Goal: Task Accomplishment & Management: Use online tool/utility

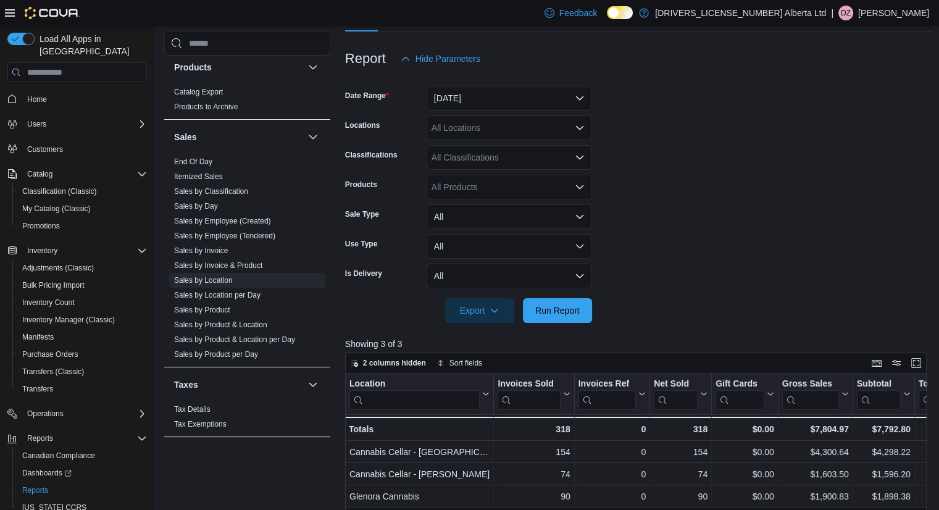
scroll to position [123, 0]
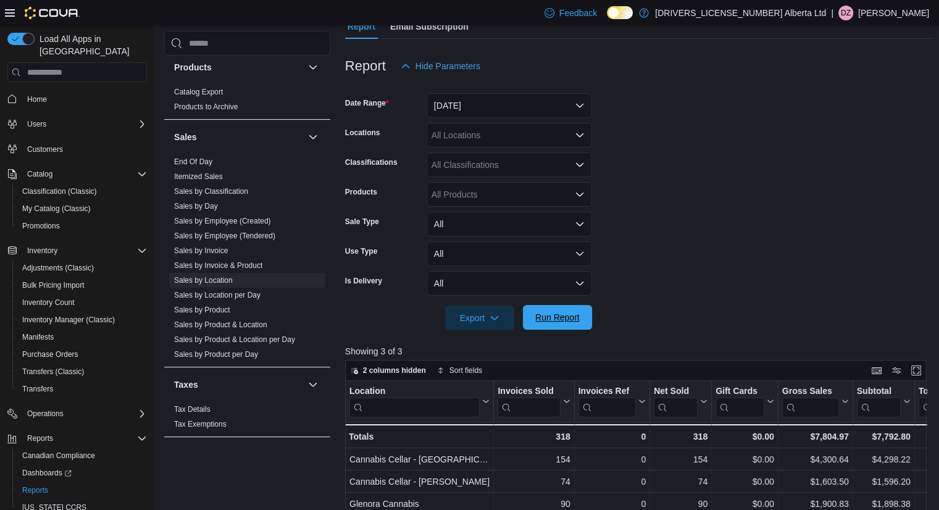
click at [568, 318] on span "Run Report" at bounding box center [557, 317] width 44 height 12
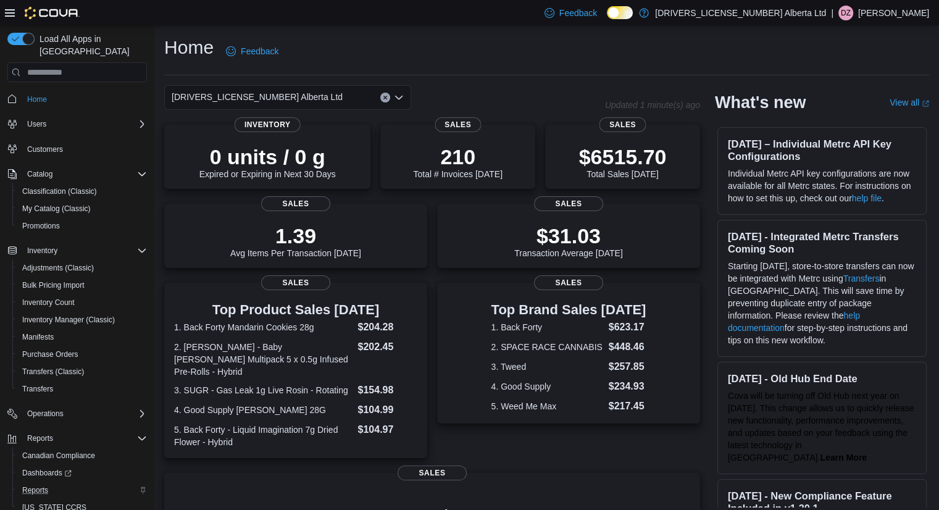
click at [57, 483] on div "Reports" at bounding box center [82, 490] width 130 height 15
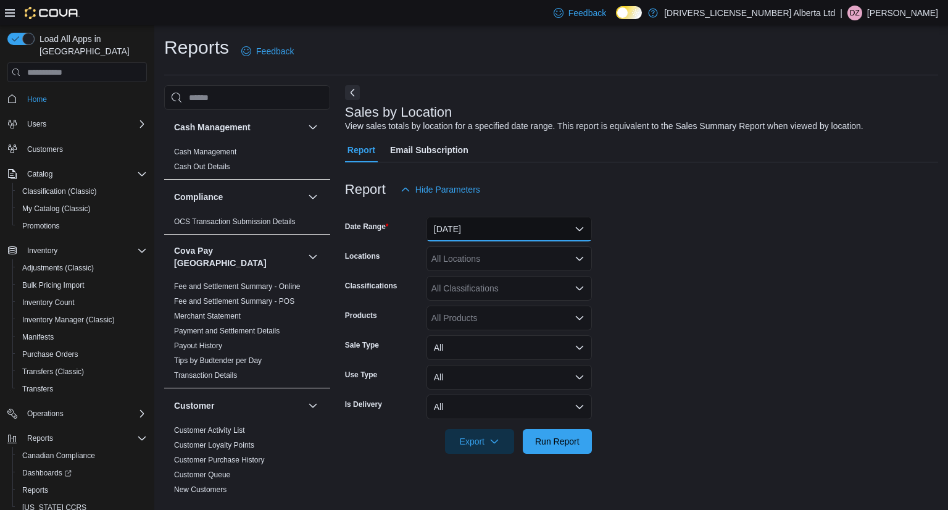
click at [566, 227] on button "Yesterday" at bounding box center [509, 229] width 165 height 25
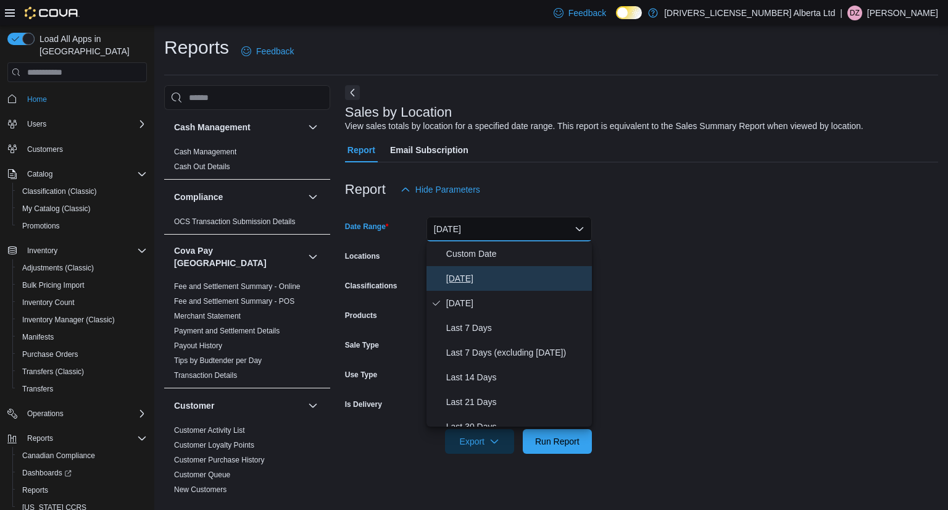
click at [476, 272] on span "Today" at bounding box center [516, 278] width 141 height 15
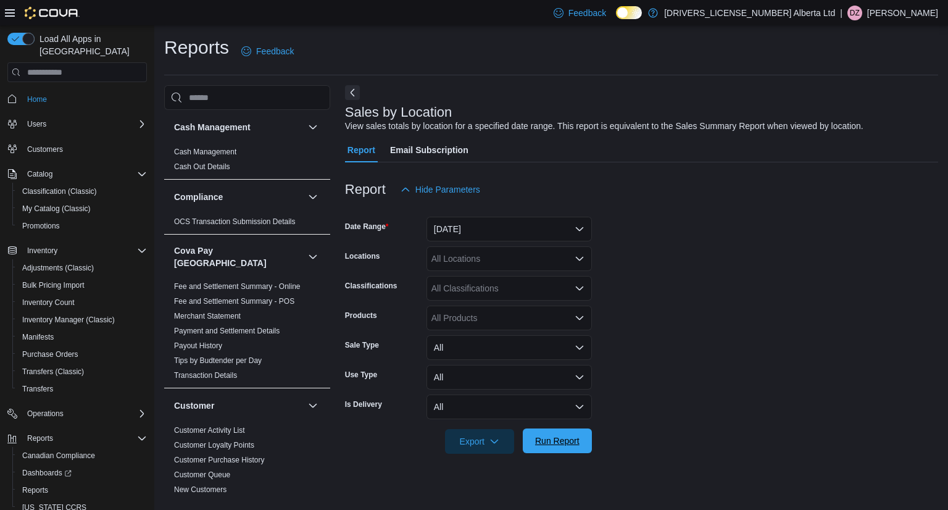
click at [569, 443] on span "Run Report" at bounding box center [557, 441] width 44 height 12
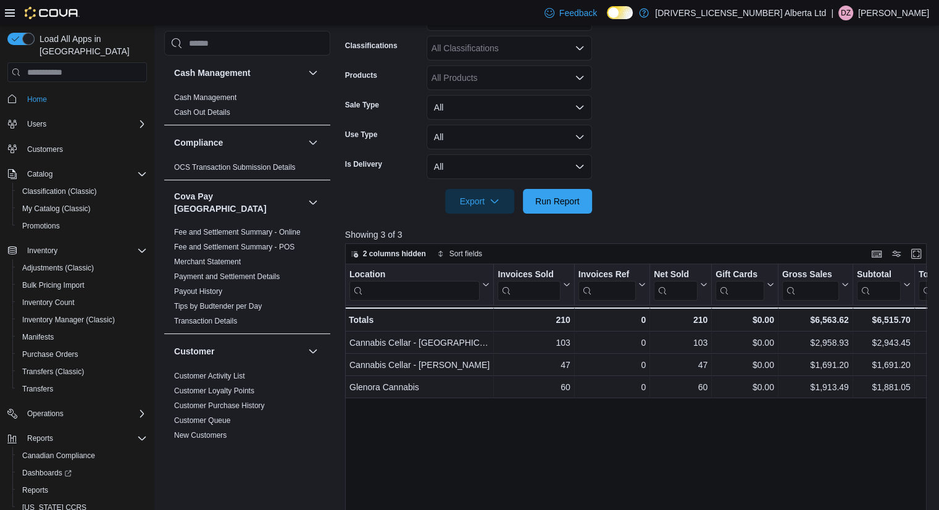
scroll to position [247, 0]
